Goal: Transaction & Acquisition: Purchase product/service

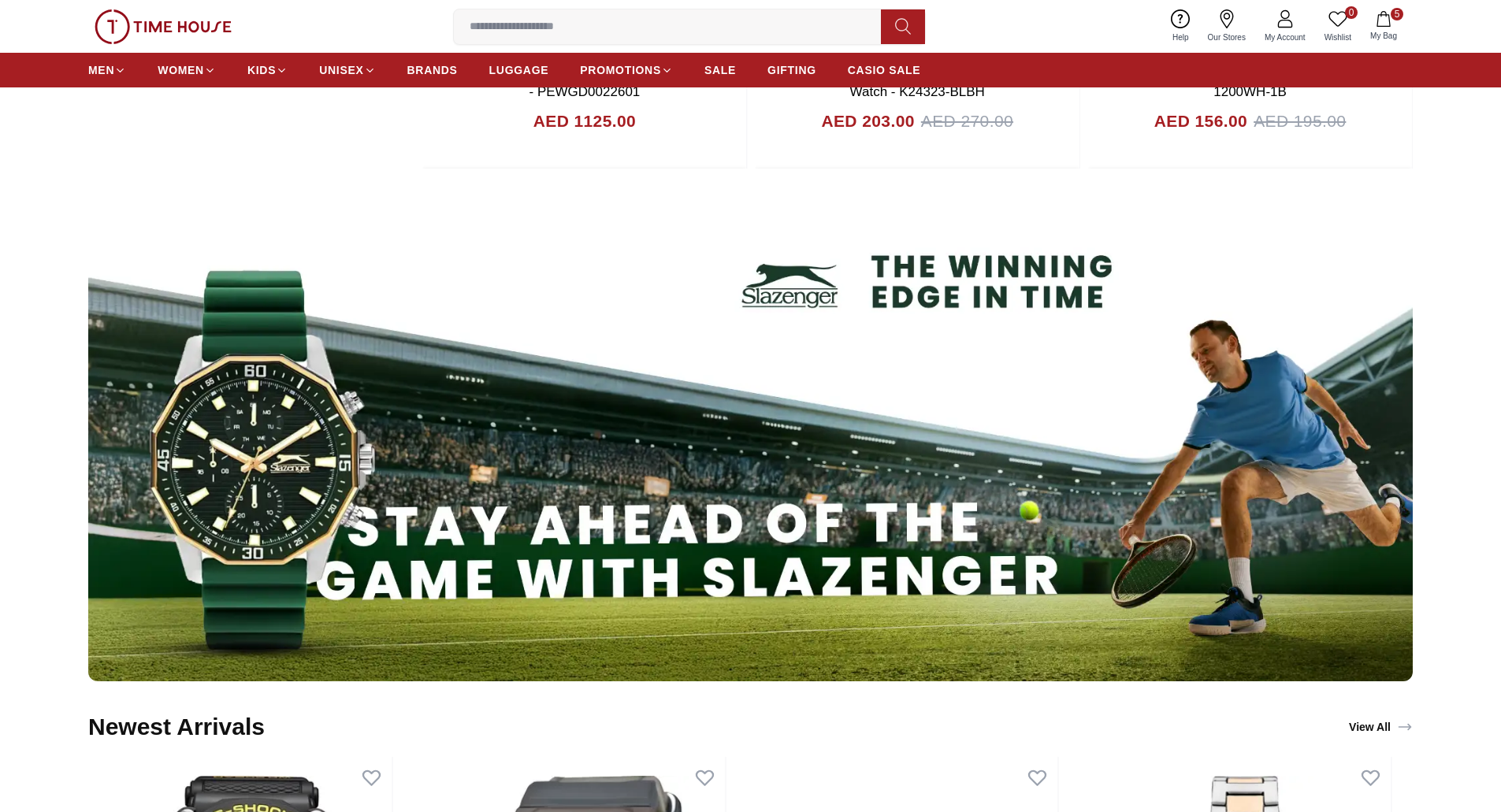
drag, startPoint x: 0, startPoint y: 0, endPoint x: 612, endPoint y: 447, distance: 757.9
click at [612, 447] on img at bounding box center [750, 432] width 1324 height 496
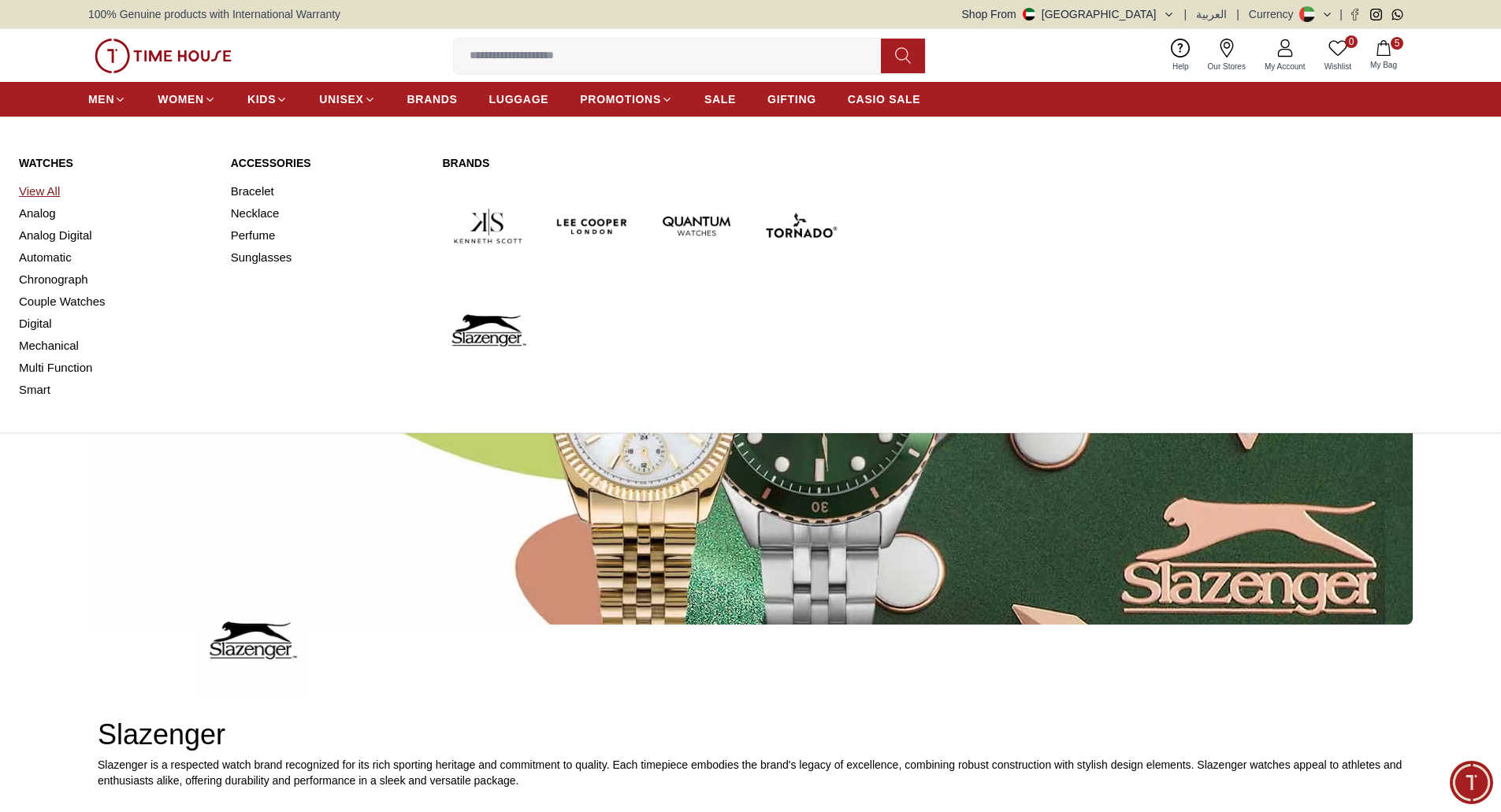
click at [27, 187] on link "View All" at bounding box center [115, 191] width 193 height 22
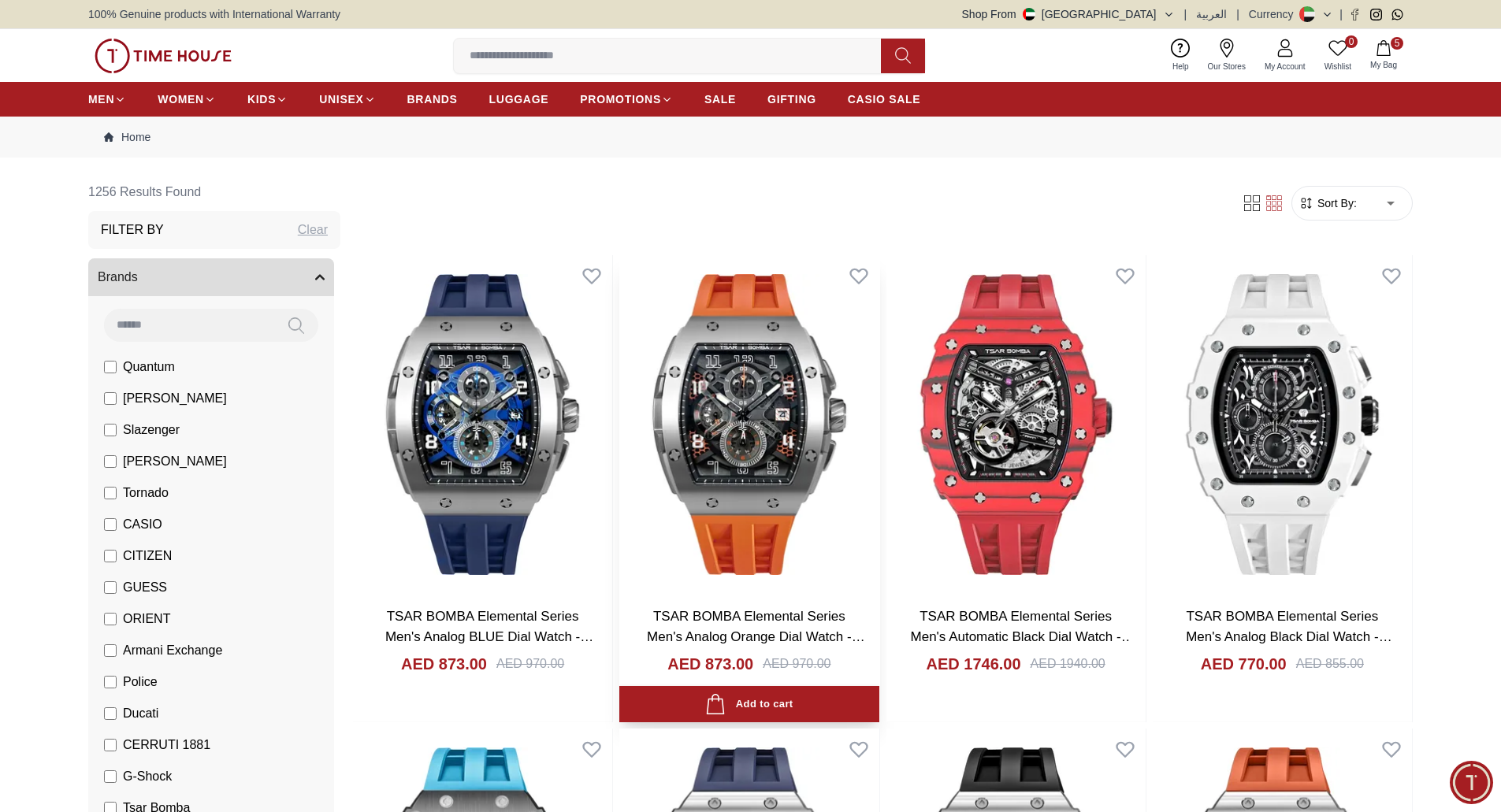
click at [743, 459] on img at bounding box center [748, 425] width 259 height 338
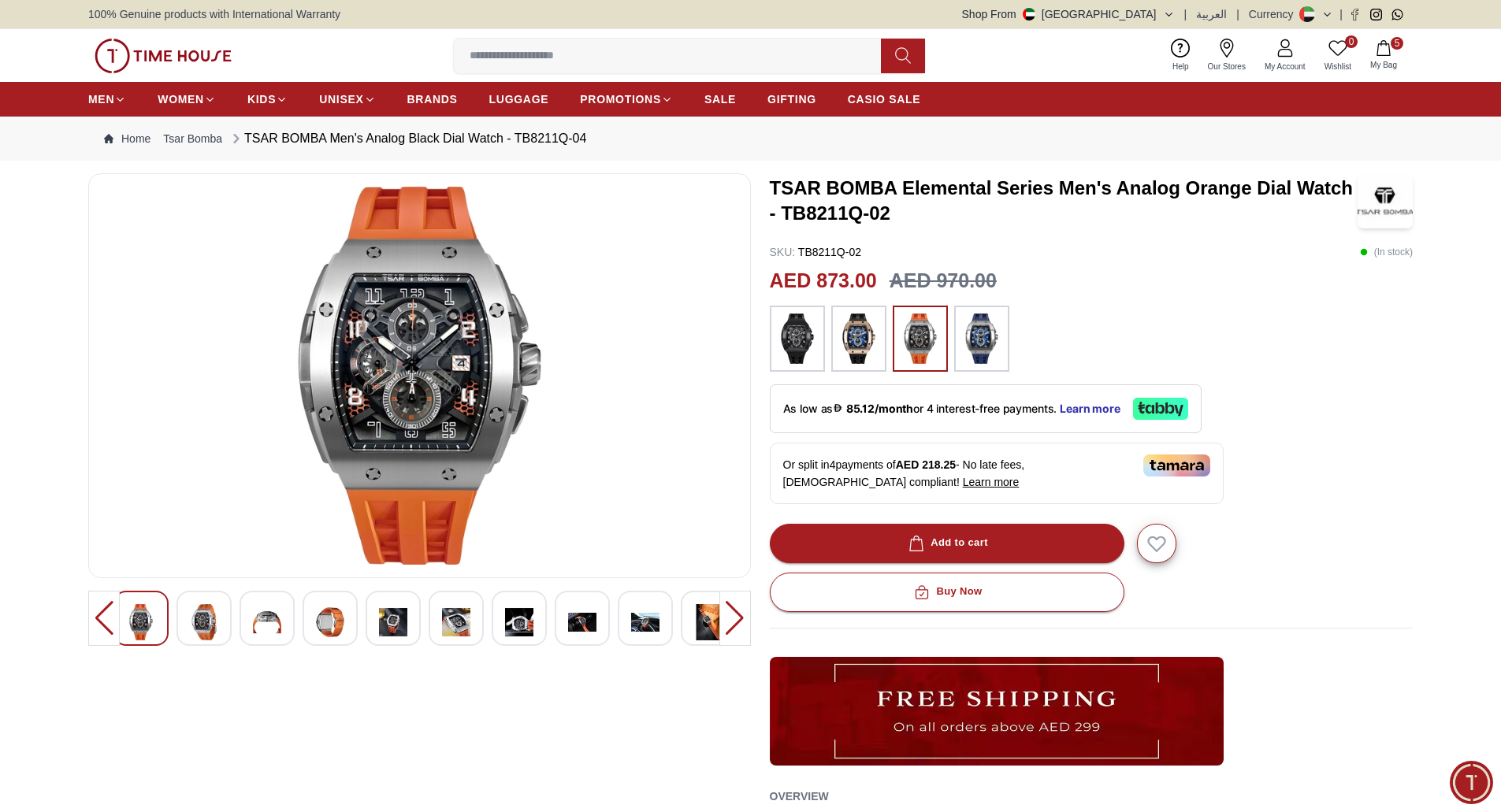
click at [720, 617] on div at bounding box center [735, 618] width 32 height 55
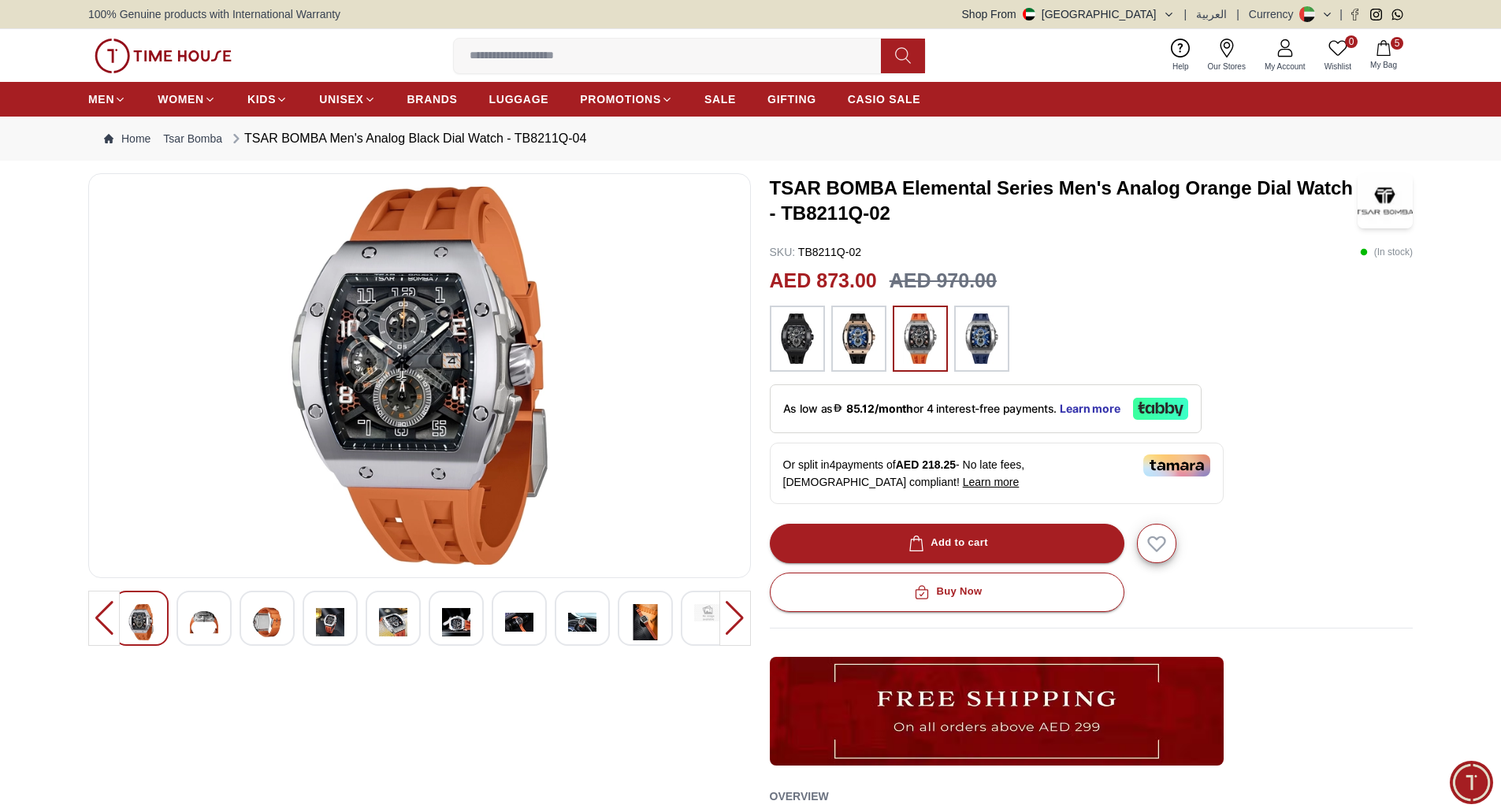
click at [720, 617] on div at bounding box center [735, 618] width 32 height 55
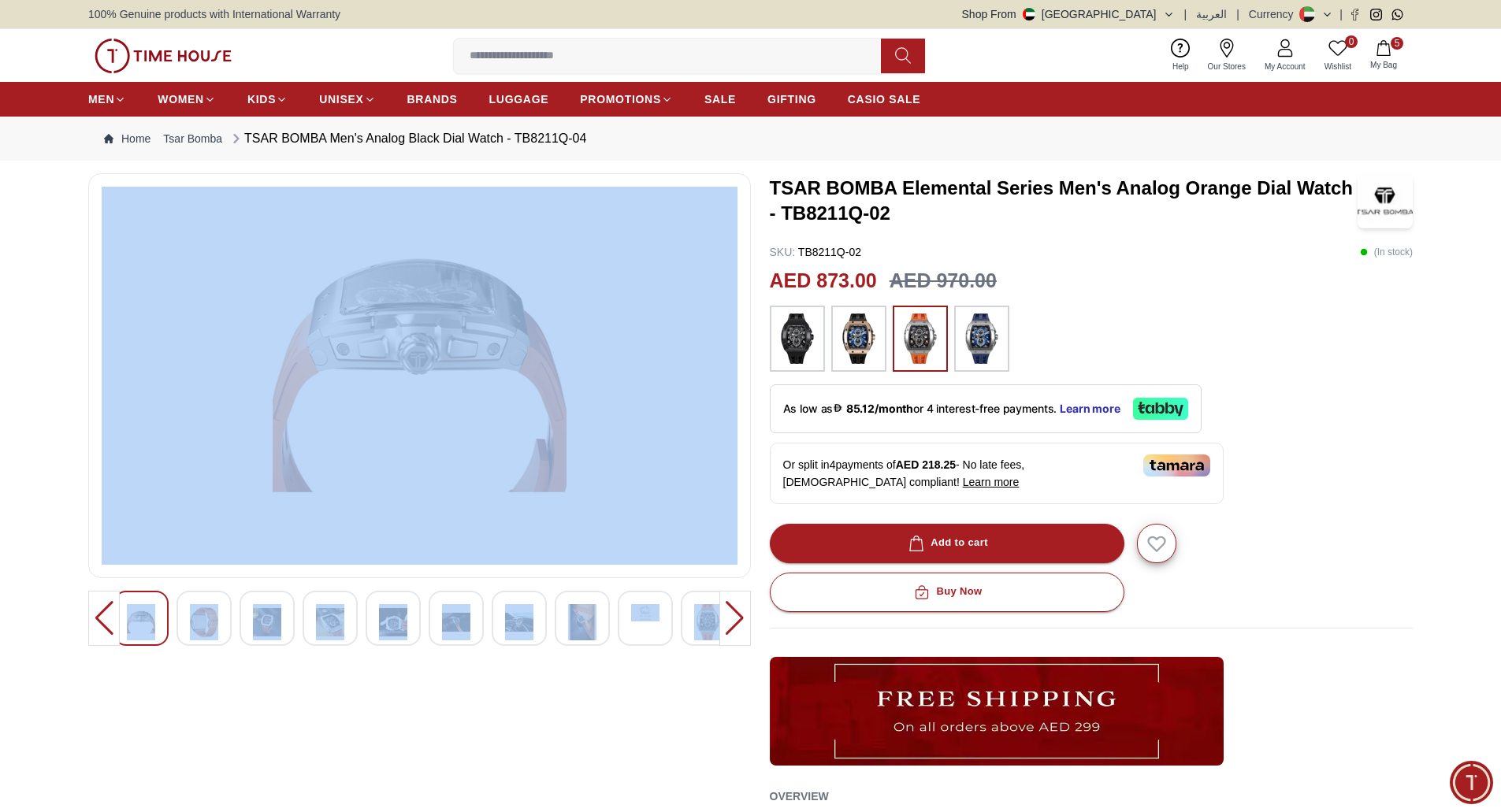
click at [720, 617] on div at bounding box center [735, 618] width 32 height 55
click at [846, 322] on img at bounding box center [858, 338] width 39 height 51
